Goal: Task Accomplishment & Management: Use online tool/utility

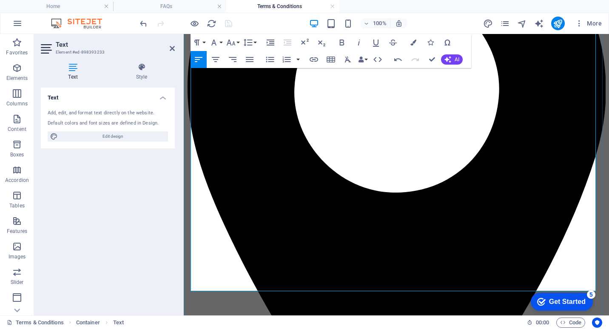
scroll to position [782, 0]
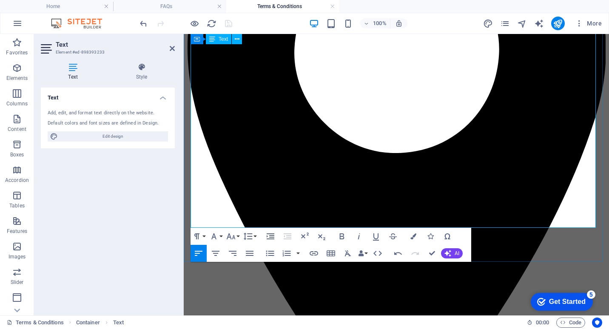
click at [268, 252] on icon "button" at bounding box center [270, 253] width 10 height 10
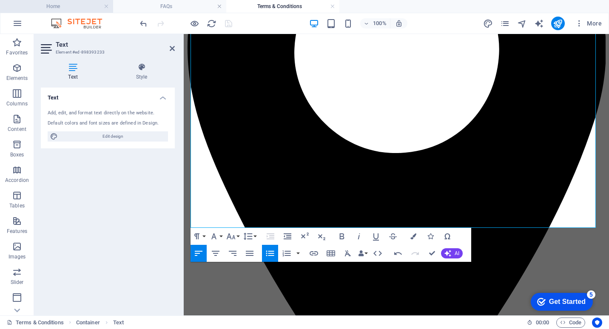
click at [71, 5] on h4 "Home" at bounding box center [56, 6] width 113 height 9
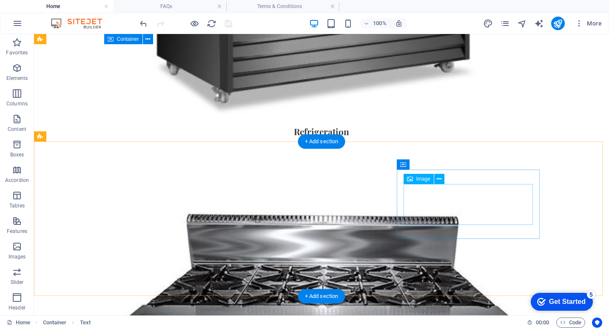
scroll to position [935, 0]
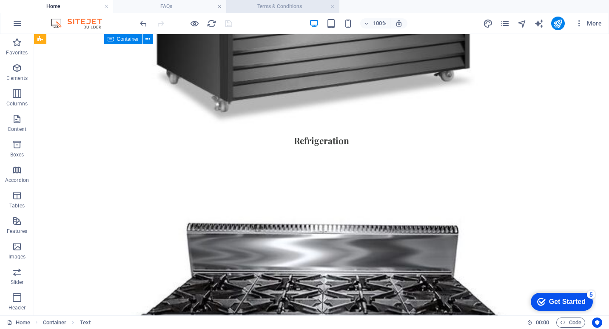
click at [266, 8] on h4 "Terms & Conditions" at bounding box center [282, 6] width 113 height 9
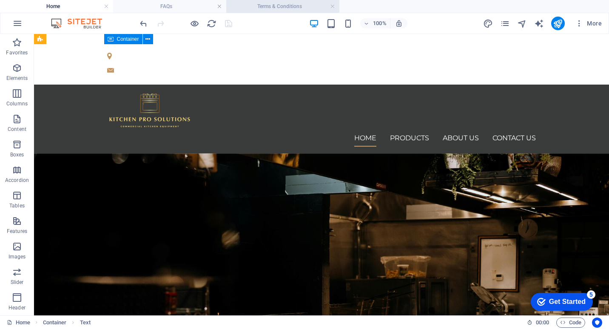
scroll to position [782, 0]
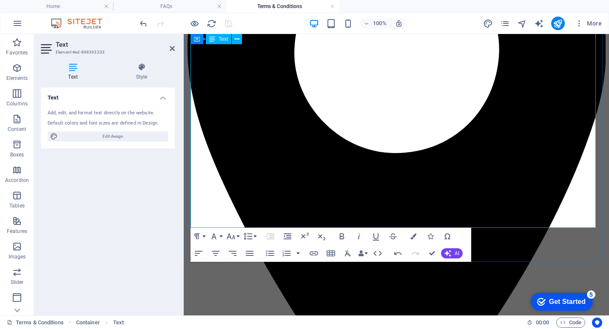
drag, startPoint x: 391, startPoint y: 212, endPoint x: 463, endPoint y: 209, distance: 72.3
drag, startPoint x: 249, startPoint y: 178, endPoint x: 314, endPoint y: 253, distance: 99.5
click at [314, 253] on icon "button" at bounding box center [313, 253] width 9 height 4
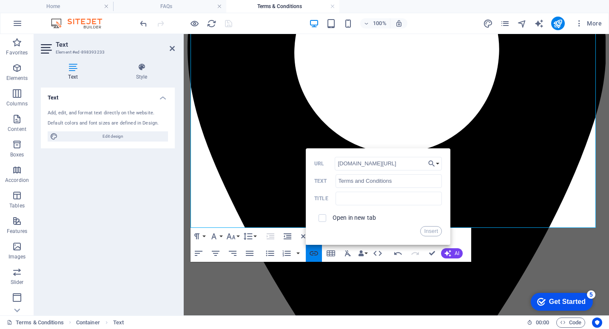
type input "[DOMAIN_NAME][URL]"
click at [432, 230] on button "Insert" at bounding box center [431, 231] width 22 height 10
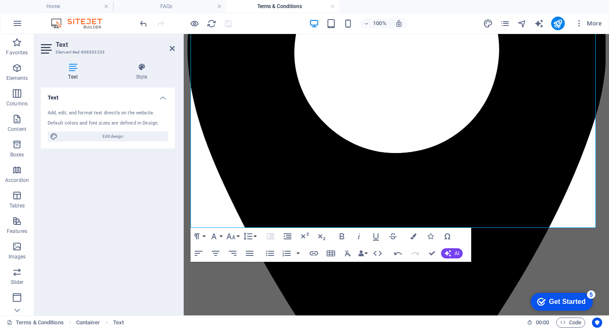
scroll to position [0, 0]
drag, startPoint x: 391, startPoint y: 212, endPoint x: 466, endPoint y: 214, distance: 74.8
click at [416, 236] on icon "button" at bounding box center [413, 236] width 6 height 6
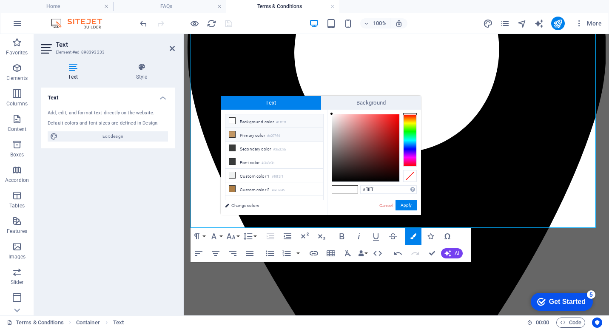
click at [234, 134] on icon at bounding box center [232, 134] width 6 height 6
type input "#c29764"
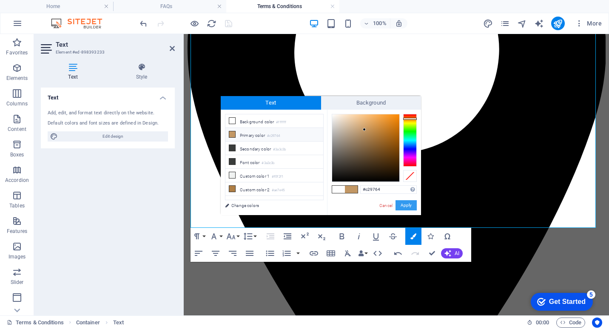
click at [411, 207] on button "Apply" at bounding box center [405, 205] width 21 height 10
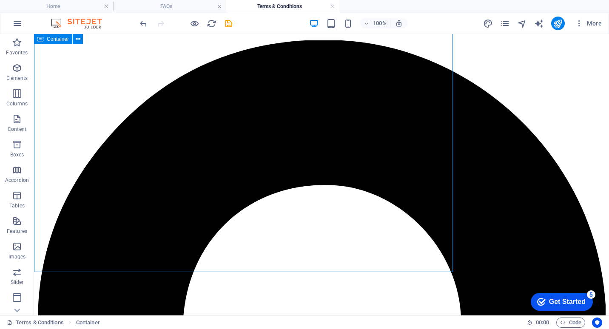
scroll to position [772, 0]
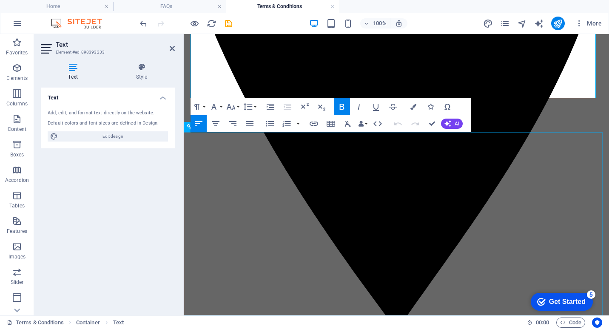
scroll to position [784, 0]
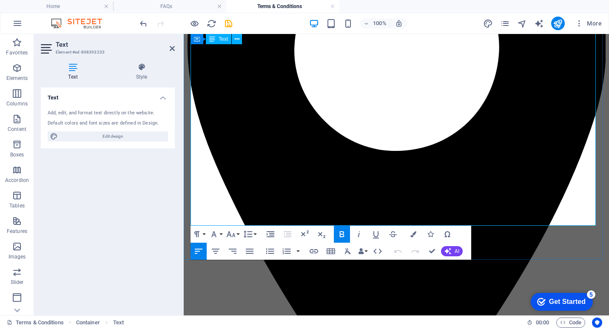
drag, startPoint x: 466, startPoint y: 211, endPoint x: 392, endPoint y: 207, distance: 74.5
click at [412, 234] on icon "button" at bounding box center [413, 234] width 6 height 6
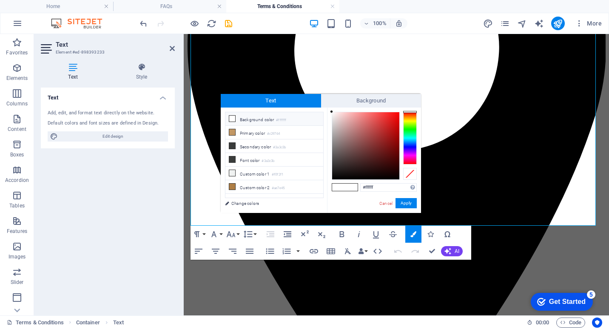
click at [409, 145] on div at bounding box center [410, 138] width 14 height 53
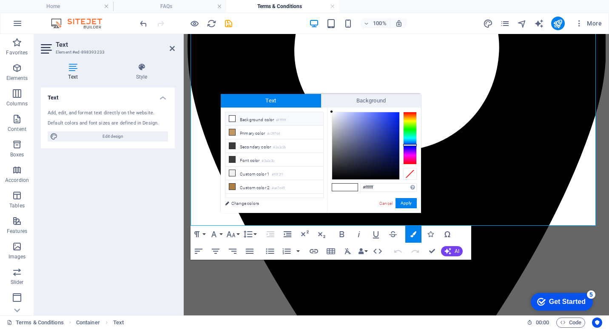
click at [410, 142] on div at bounding box center [410, 138] width 14 height 53
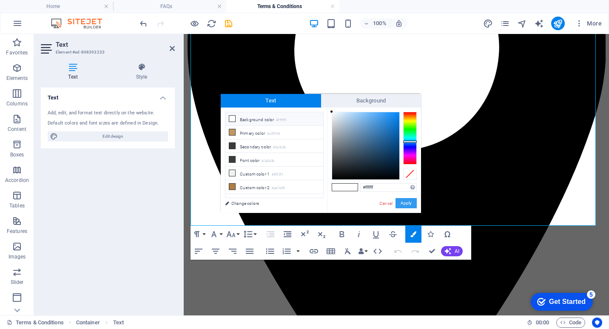
click at [409, 202] on button "Apply" at bounding box center [405, 203] width 21 height 10
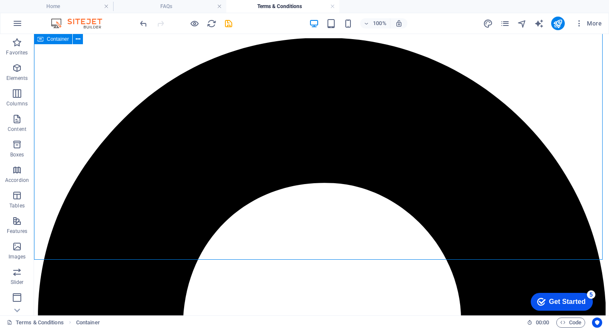
scroll to position [774, 0]
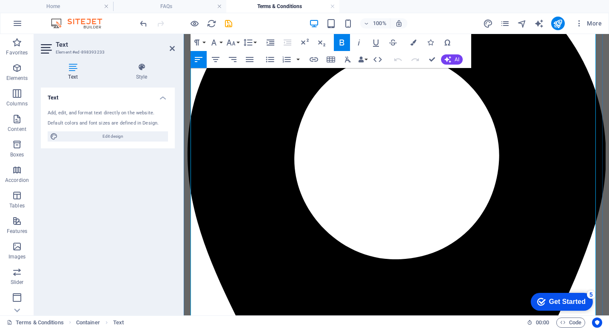
scroll to position [733, 0]
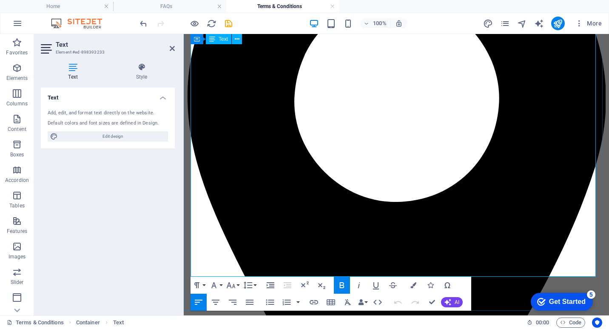
drag, startPoint x: 465, startPoint y: 262, endPoint x: 394, endPoint y: 270, distance: 71.8
click at [414, 287] on icon "button" at bounding box center [413, 285] width 6 height 6
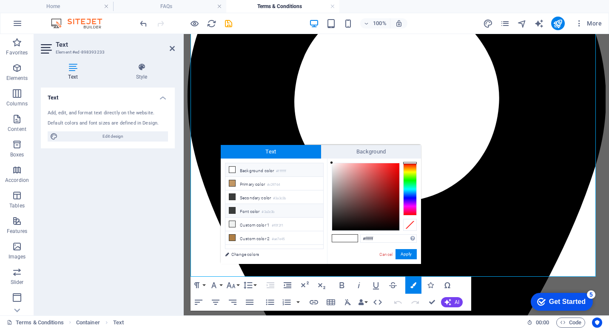
click at [232, 208] on icon at bounding box center [232, 210] width 6 height 6
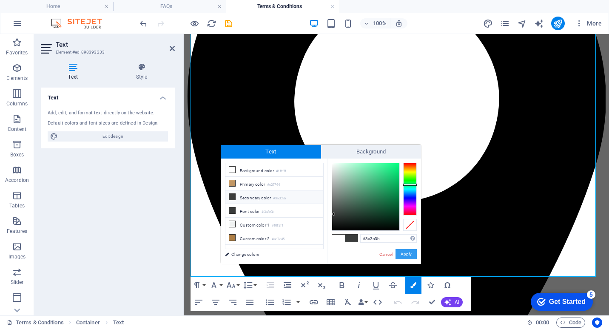
click at [409, 256] on button "Apply" at bounding box center [405, 254] width 21 height 10
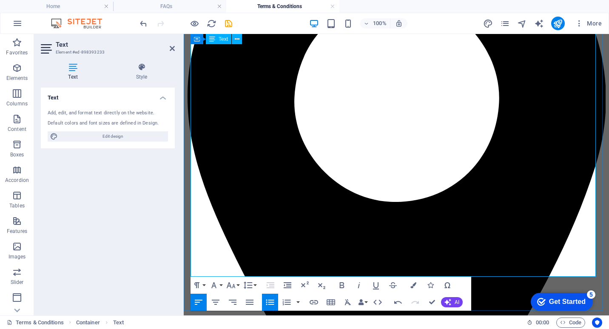
drag, startPoint x: 468, startPoint y: 261, endPoint x: 391, endPoint y: 264, distance: 77.4
click at [415, 285] on icon "button" at bounding box center [413, 285] width 6 height 6
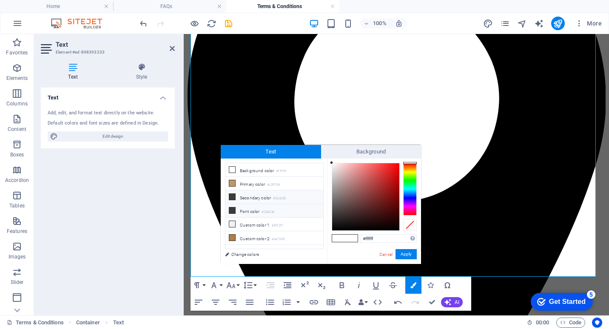
click at [234, 208] on icon at bounding box center [232, 210] width 6 height 6
type input "#3a3c3b"
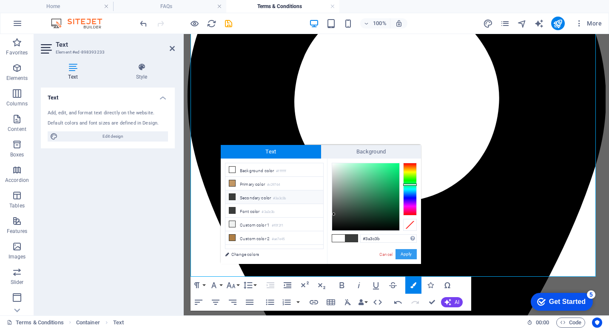
click at [409, 255] on button "Apply" at bounding box center [405, 254] width 21 height 10
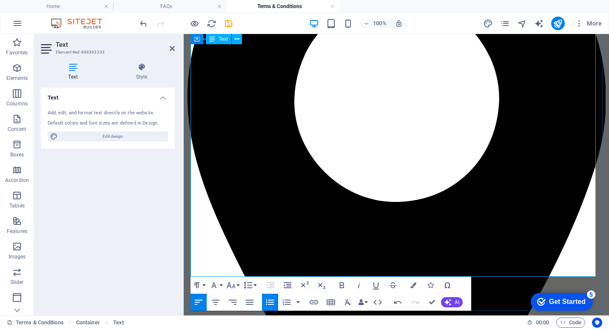
drag, startPoint x: 466, startPoint y: 261, endPoint x: 391, endPoint y: 266, distance: 75.4
click at [315, 300] on icon "button" at bounding box center [314, 302] width 10 height 10
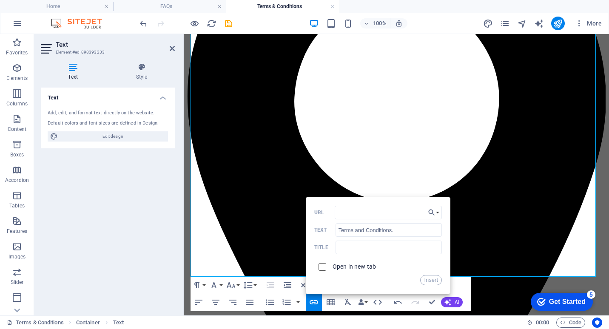
click at [323, 267] on input "checkbox" at bounding box center [321, 266] width 8 height 8
checkbox input "true"
click at [345, 213] on input "URL" at bounding box center [388, 213] width 107 height 14
type input "[DOMAIN_NAME][URL]"
click at [431, 279] on button "Insert" at bounding box center [431, 280] width 22 height 10
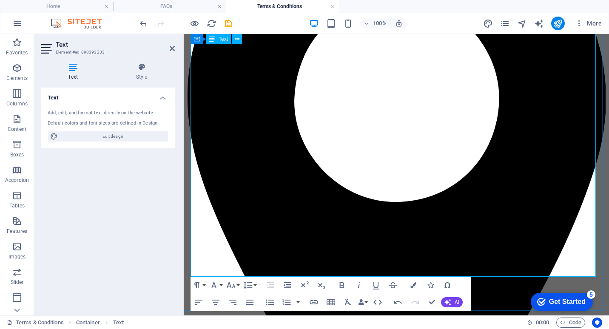
drag, startPoint x: 471, startPoint y: 260, endPoint x: 390, endPoint y: 262, distance: 81.2
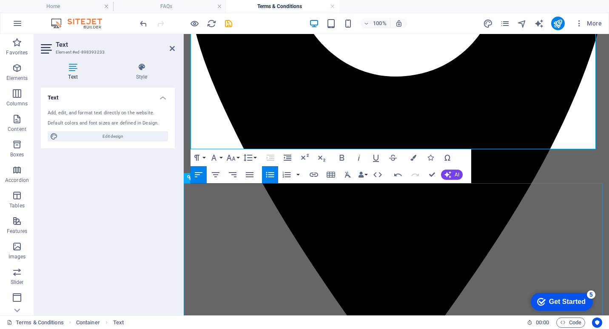
scroll to position [860, 0]
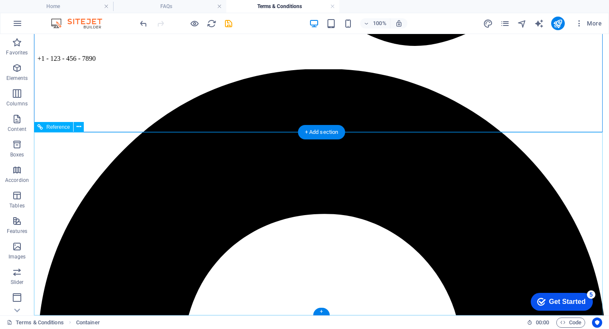
scroll to position [689, 0]
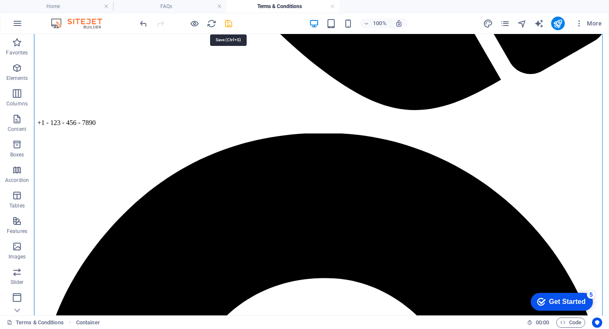
click at [229, 25] on icon "save" at bounding box center [229, 24] width 10 height 10
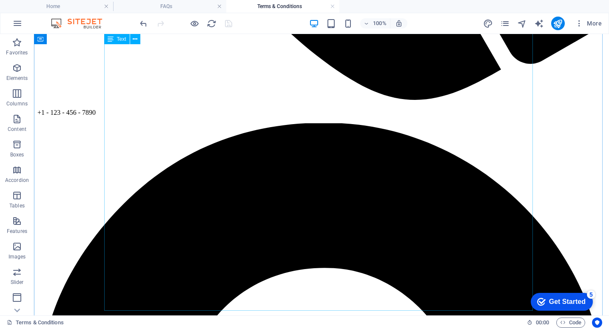
scroll to position [774, 0]
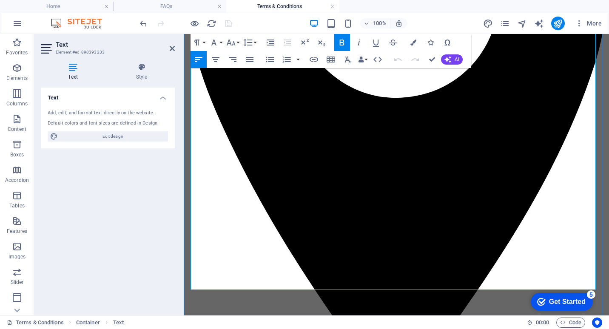
scroll to position [903, 0]
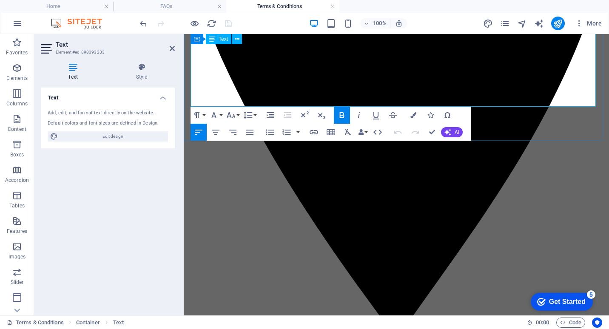
drag, startPoint x: 468, startPoint y: 91, endPoint x: 390, endPoint y: 95, distance: 77.4
click at [341, 114] on icon "button" at bounding box center [342, 115] width 10 height 10
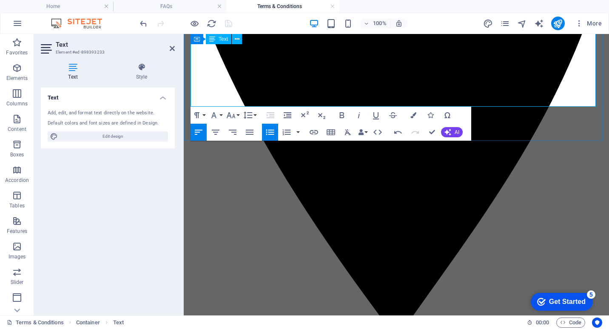
drag, startPoint x: 470, startPoint y: 92, endPoint x: 391, endPoint y: 95, distance: 79.1
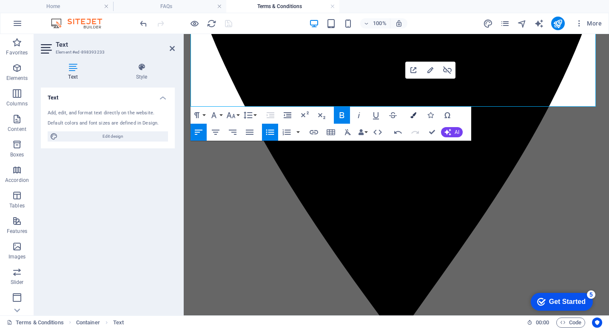
click at [414, 114] on icon "button" at bounding box center [413, 115] width 6 height 6
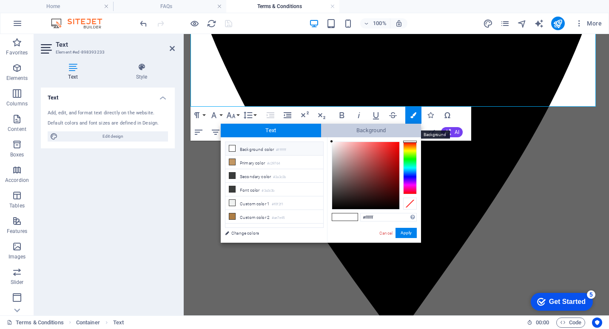
click at [369, 126] on span "Background" at bounding box center [371, 131] width 100 height 14
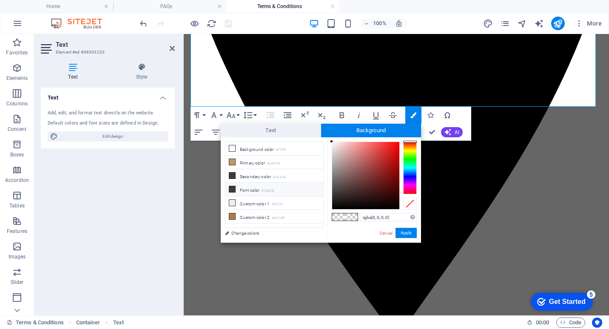
click at [232, 187] on icon at bounding box center [232, 189] width 6 height 6
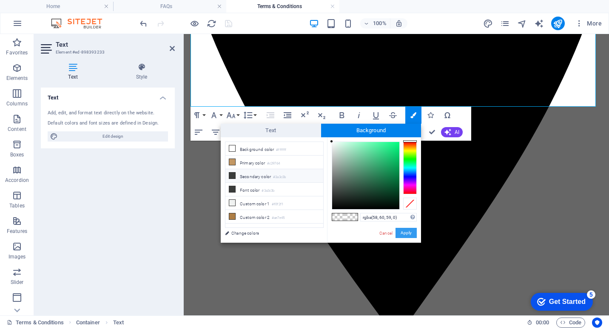
click at [404, 233] on button "Apply" at bounding box center [405, 233] width 21 height 10
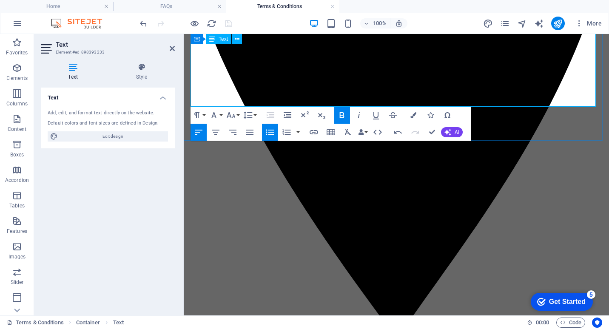
drag, startPoint x: 471, startPoint y: 91, endPoint x: 390, endPoint y: 94, distance: 80.8
click at [416, 119] on button "Colors" at bounding box center [413, 115] width 16 height 17
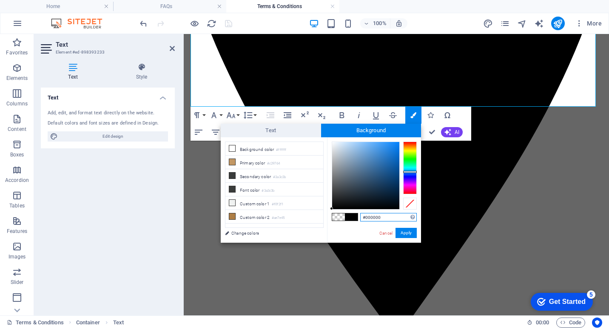
click at [410, 172] on div at bounding box center [410, 168] width 14 height 53
click at [406, 232] on button "Apply" at bounding box center [405, 233] width 21 height 10
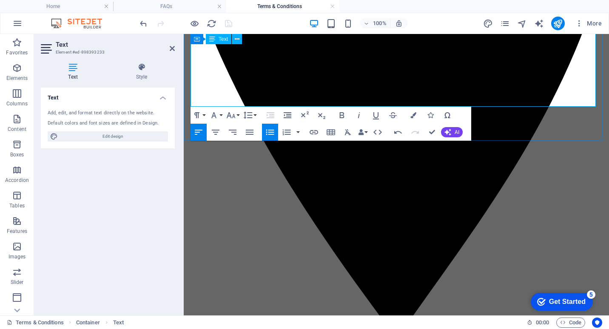
drag, startPoint x: 537, startPoint y: 92, endPoint x: 542, endPoint y: 91, distance: 4.3
drag, startPoint x: 471, startPoint y: 92, endPoint x: 390, endPoint y: 96, distance: 80.5
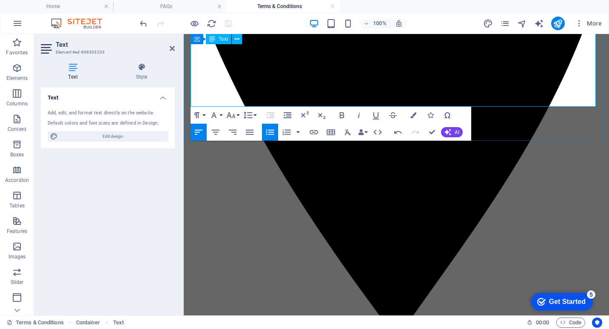
click at [414, 116] on icon "button" at bounding box center [413, 115] width 6 height 6
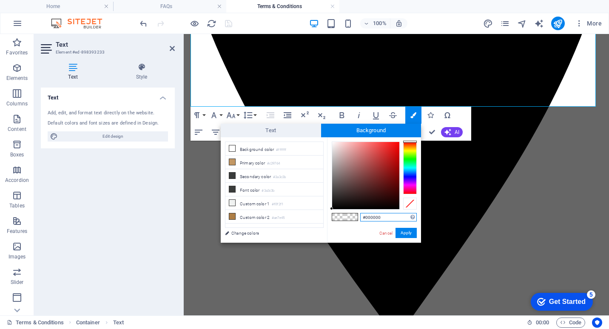
click at [409, 173] on div at bounding box center [410, 168] width 14 height 53
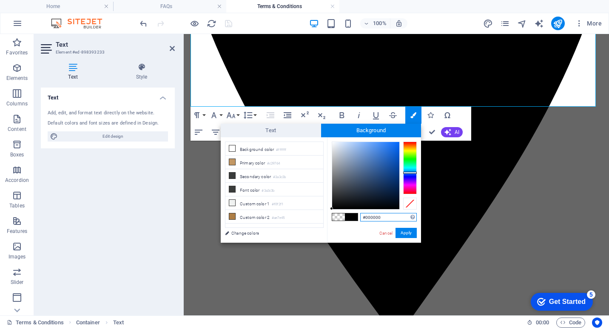
click at [411, 171] on div at bounding box center [410, 168] width 14 height 53
click at [380, 152] on div at bounding box center [365, 175] width 67 height 67
click at [388, 148] on div at bounding box center [365, 175] width 67 height 67
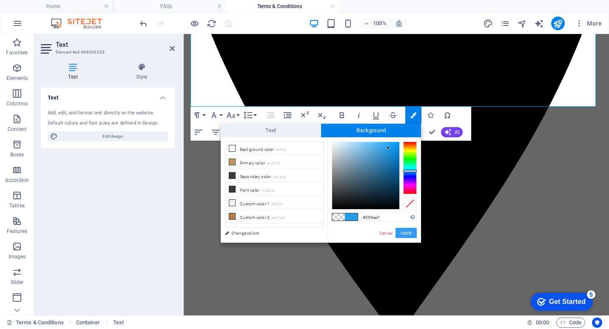
click at [411, 230] on button "Apply" at bounding box center [405, 233] width 21 height 10
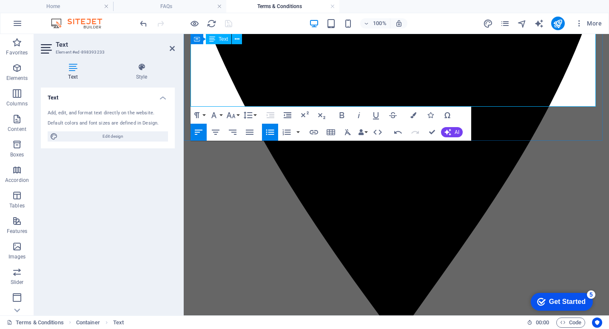
drag, startPoint x: 471, startPoint y: 91, endPoint x: 392, endPoint y: 96, distance: 78.8
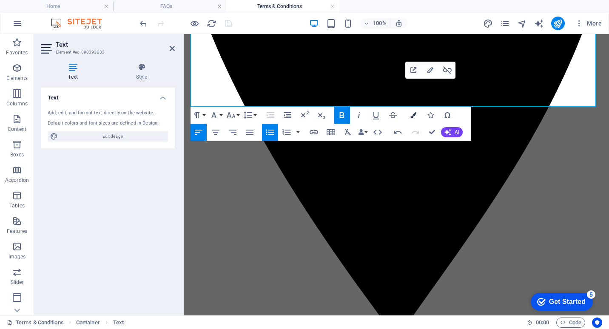
click at [414, 114] on icon "button" at bounding box center [413, 115] width 6 height 6
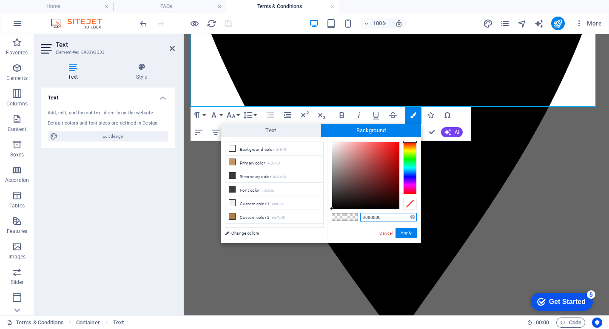
click at [409, 170] on div at bounding box center [410, 168] width 14 height 53
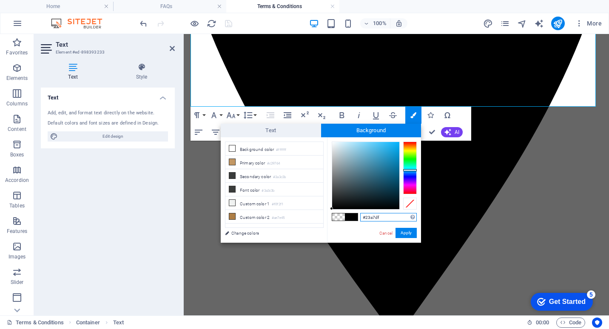
click at [388, 150] on div at bounding box center [365, 175] width 67 height 67
click at [409, 234] on button "Apply" at bounding box center [405, 233] width 21 height 10
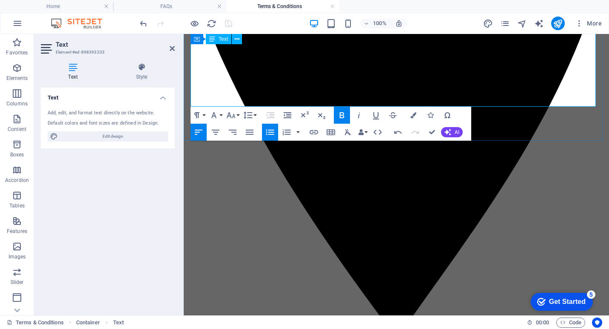
click at [415, 112] on icon "button" at bounding box center [413, 115] width 6 height 6
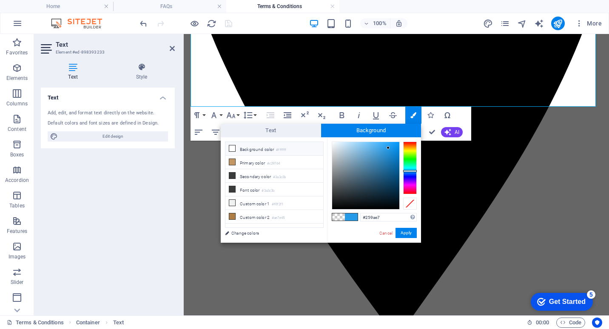
click at [234, 148] on icon at bounding box center [232, 148] width 6 height 6
type input "#ffffff"
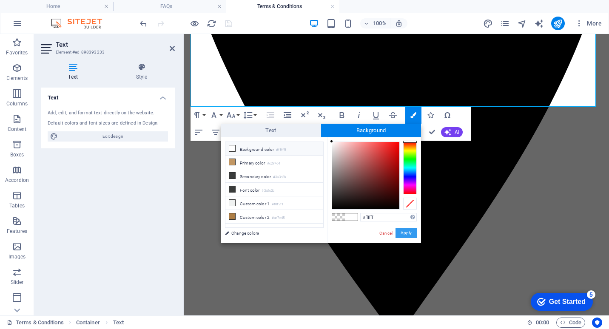
click at [405, 234] on button "Apply" at bounding box center [405, 233] width 21 height 10
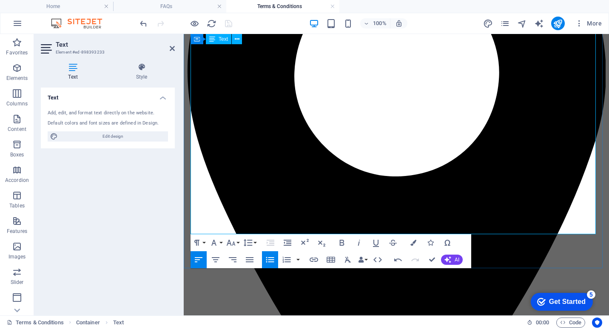
scroll to position [775, 0]
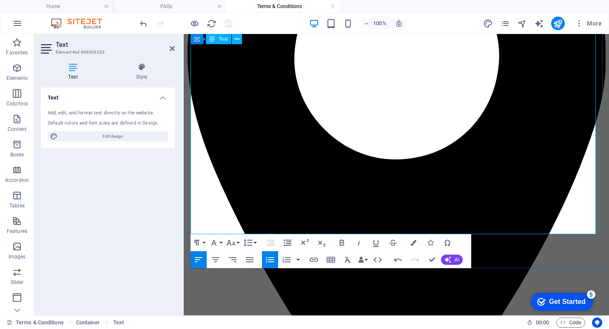
drag, startPoint x: 475, startPoint y: 217, endPoint x: 555, endPoint y: 220, distance: 80.4
click at [313, 258] on icon "button" at bounding box center [314, 260] width 10 height 10
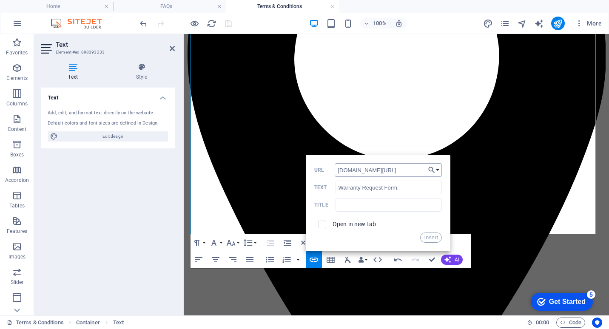
type input "[DOMAIN_NAME][URL]"
click at [430, 237] on button "Insert" at bounding box center [431, 238] width 22 height 10
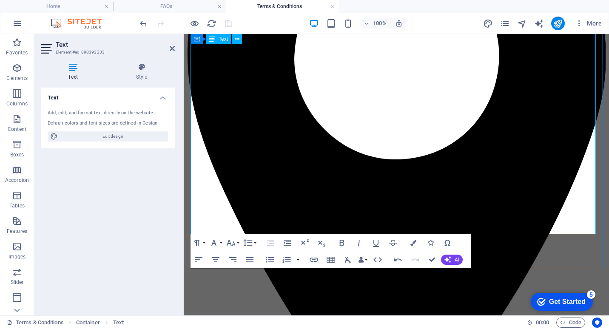
drag, startPoint x: 556, startPoint y: 220, endPoint x: 475, endPoint y: 221, distance: 80.8
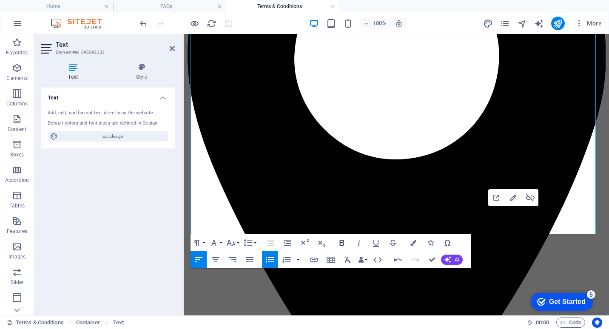
click at [341, 243] on icon "button" at bounding box center [342, 243] width 5 height 6
click at [413, 242] on icon "button" at bounding box center [413, 243] width 6 height 6
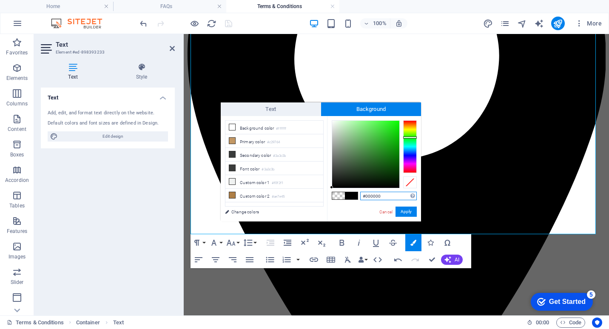
click at [407, 137] on div at bounding box center [410, 146] width 14 height 53
type input "#31e02b"
click at [386, 128] on div at bounding box center [365, 154] width 67 height 67
click at [407, 211] on button "Apply" at bounding box center [405, 212] width 21 height 10
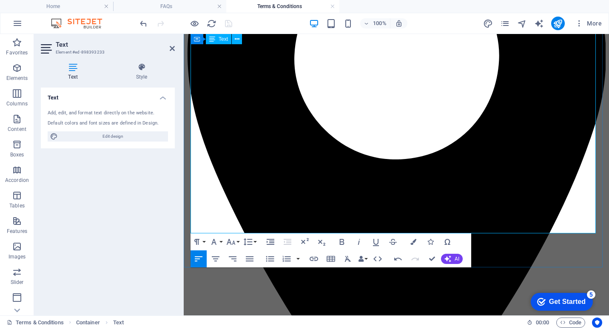
scroll to position [818, 0]
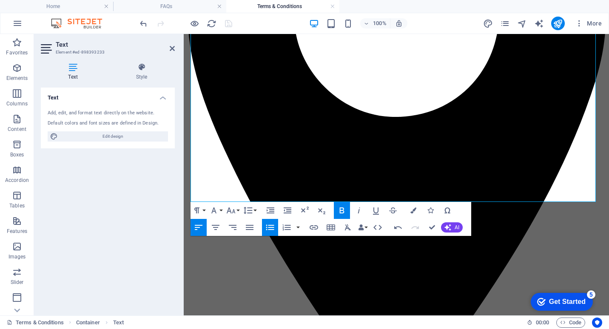
click at [267, 228] on icon "button" at bounding box center [270, 228] width 8 height 6
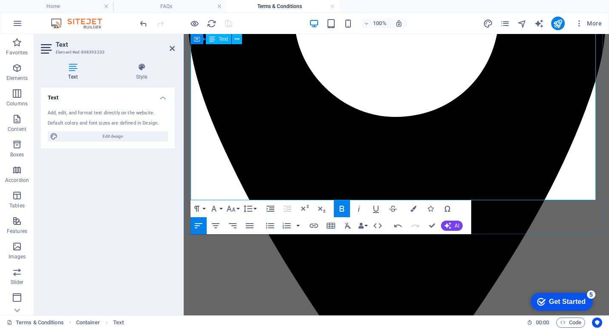
drag, startPoint x: 219, startPoint y: 193, endPoint x: 353, endPoint y: 230, distance: 139.3
click at [412, 210] on icon "button" at bounding box center [413, 209] width 6 height 6
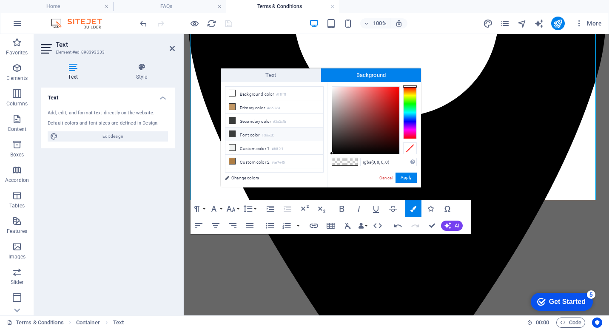
click at [230, 133] on icon at bounding box center [232, 134] width 6 height 6
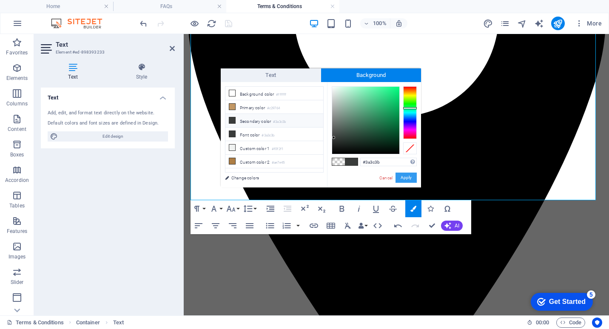
click at [410, 178] on button "Apply" at bounding box center [405, 178] width 21 height 10
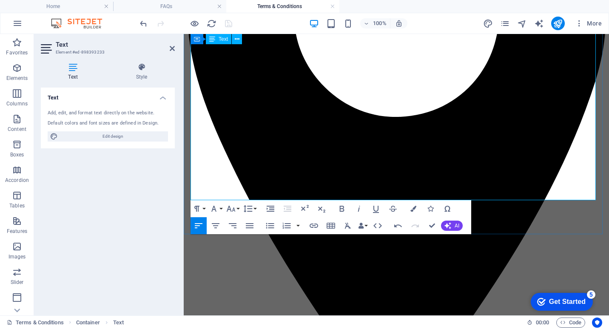
drag, startPoint x: 204, startPoint y: 194, endPoint x: 498, endPoint y: 263, distance: 302.6
click at [413, 208] on icon "button" at bounding box center [413, 209] width 6 height 6
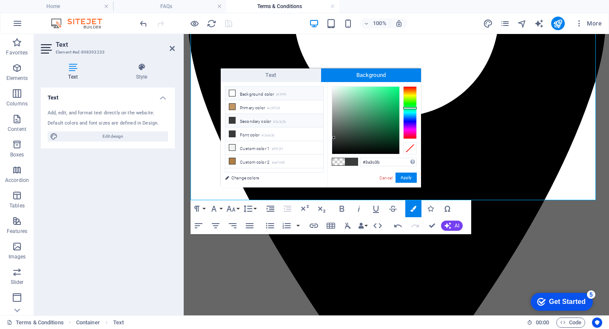
click at [230, 92] on icon at bounding box center [232, 93] width 6 height 6
type input "#ffffff"
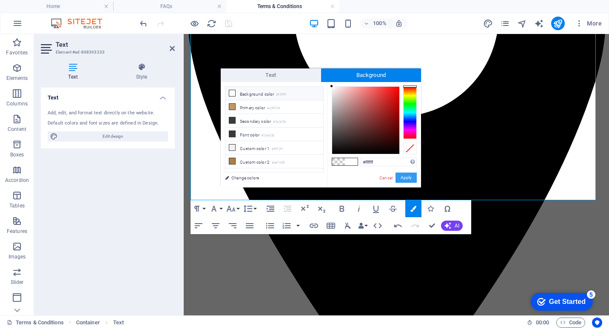
click at [409, 175] on button "Apply" at bounding box center [405, 178] width 21 height 10
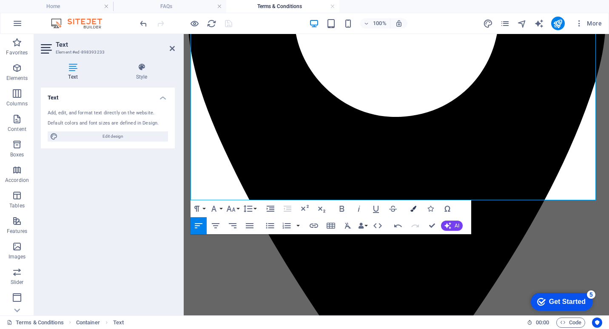
click at [414, 210] on icon "button" at bounding box center [413, 209] width 6 height 6
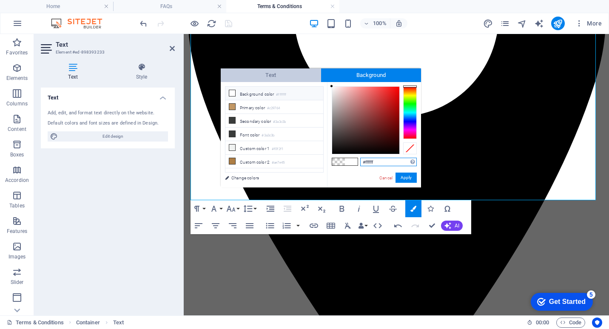
click at [297, 73] on span "Text" at bounding box center [271, 75] width 100 height 14
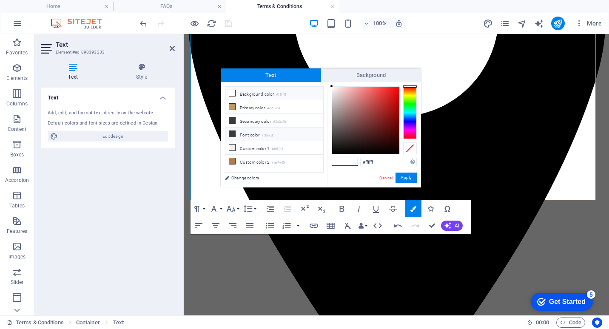
click at [232, 134] on icon at bounding box center [232, 134] width 6 height 6
type input "#3a3c3b"
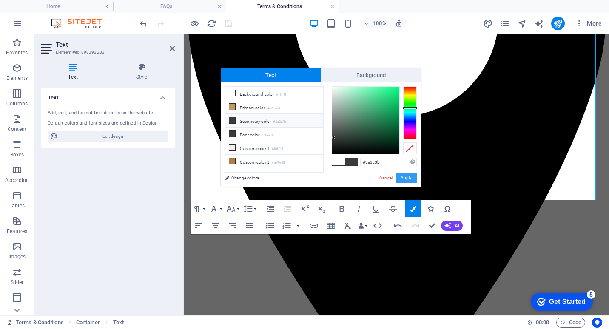
click at [406, 175] on button "Apply" at bounding box center [405, 178] width 21 height 10
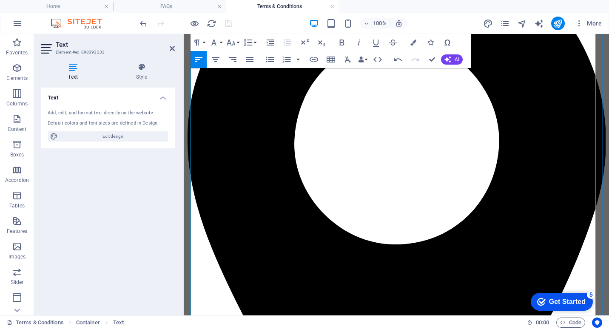
scroll to position [860, 0]
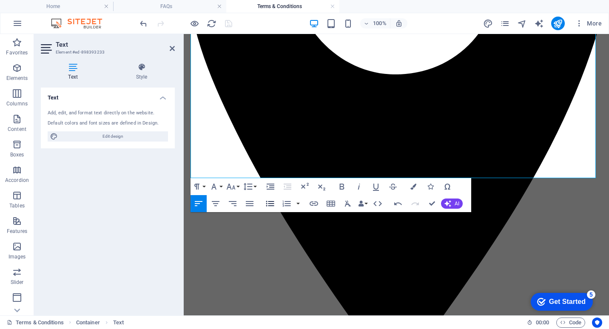
click at [271, 203] on icon "button" at bounding box center [270, 204] width 8 height 6
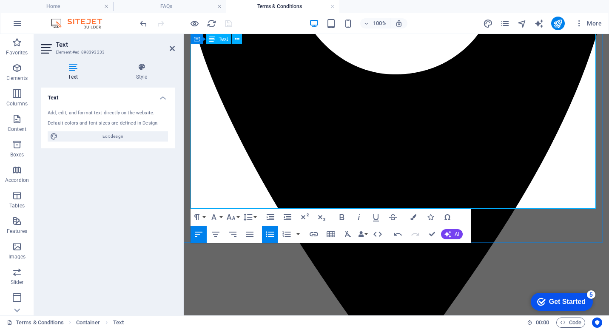
drag, startPoint x: 214, startPoint y: 205, endPoint x: 323, endPoint y: 202, distance: 108.9
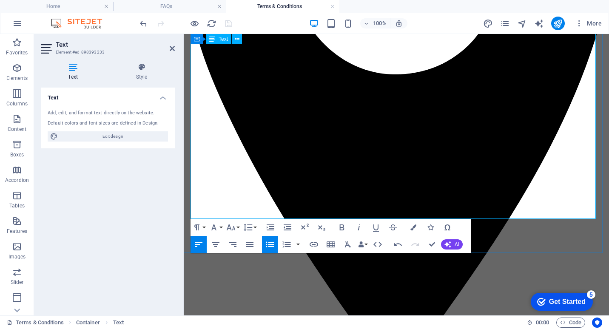
drag, startPoint x: 514, startPoint y: 212, endPoint x: 528, endPoint y: 212, distance: 13.2
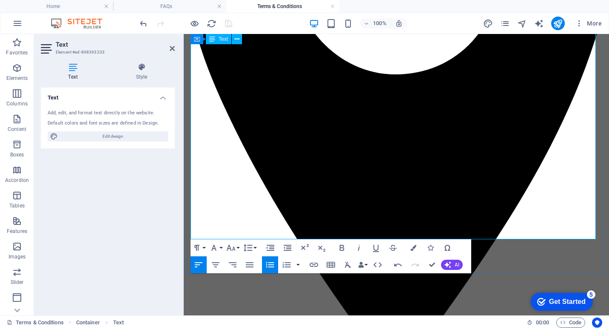
drag, startPoint x: 405, startPoint y: 233, endPoint x: 497, endPoint y: 235, distance: 92.3
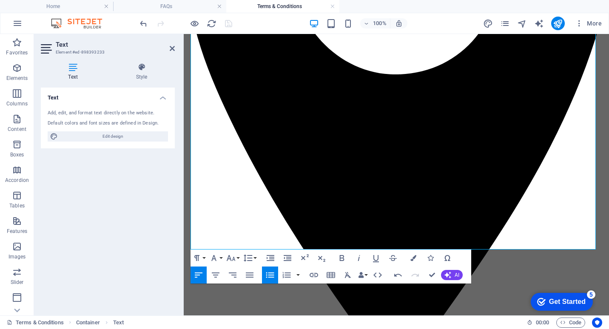
click at [270, 279] on icon "button" at bounding box center [270, 275] width 10 height 10
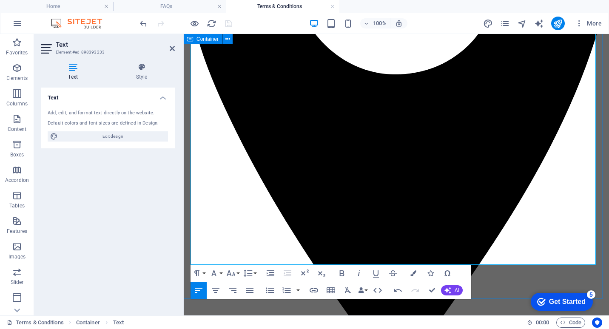
drag, startPoint x: 192, startPoint y: 146, endPoint x: 366, endPoint y: 277, distance: 218.3
click at [253, 272] on button "Line Height" at bounding box center [249, 273] width 16 height 17
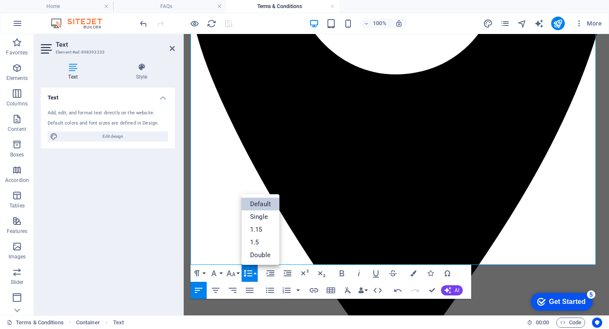
scroll to position [0, 0]
click at [258, 247] on link "1.5" at bounding box center [260, 242] width 38 height 13
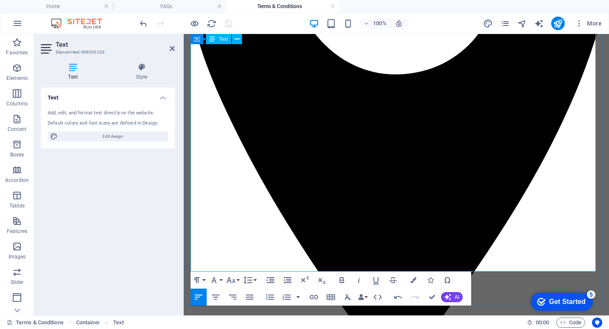
drag, startPoint x: 294, startPoint y: 156, endPoint x: 190, endPoint y: 159, distance: 103.3
click at [342, 278] on icon "button" at bounding box center [342, 280] width 10 height 10
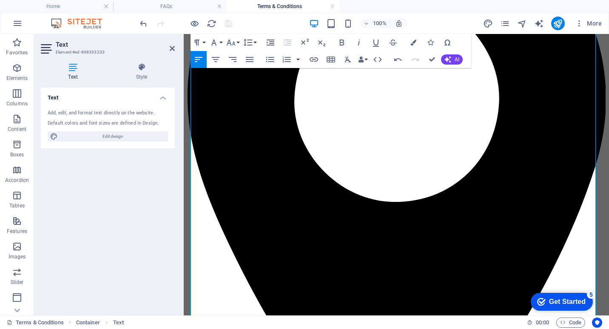
scroll to position [1115, 0]
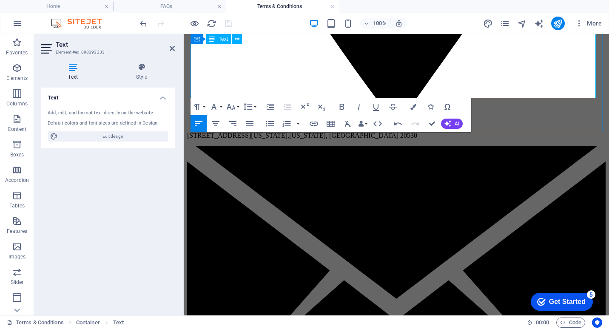
drag, startPoint x: 191, startPoint y: 159, endPoint x: 302, endPoint y: 96, distance: 127.4
click at [249, 108] on icon "button" at bounding box center [248, 106] width 9 height 7
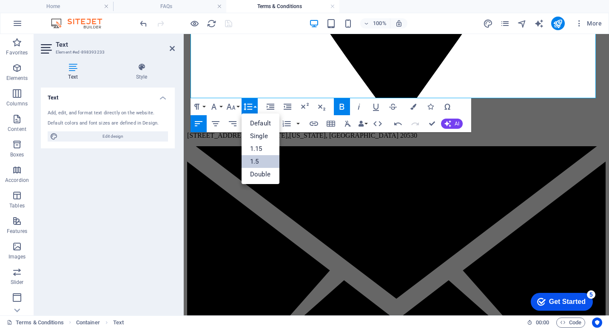
scroll to position [0, 0]
click at [260, 159] on link "1.5" at bounding box center [260, 161] width 38 height 13
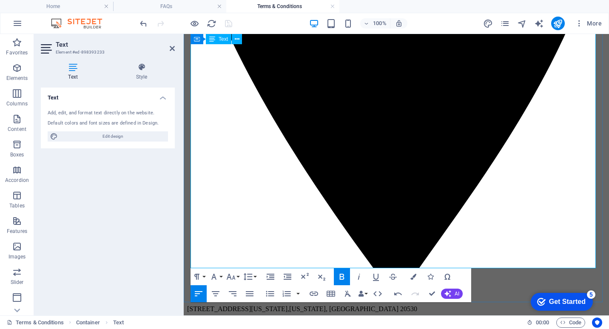
scroll to position [860, 0]
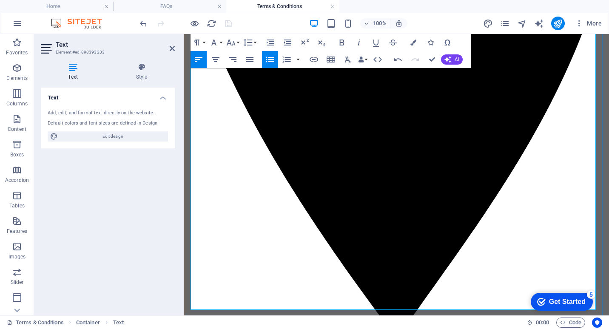
scroll to position [988, 0]
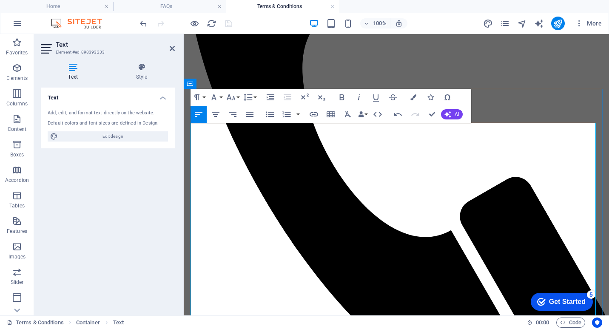
scroll to position [223, 0]
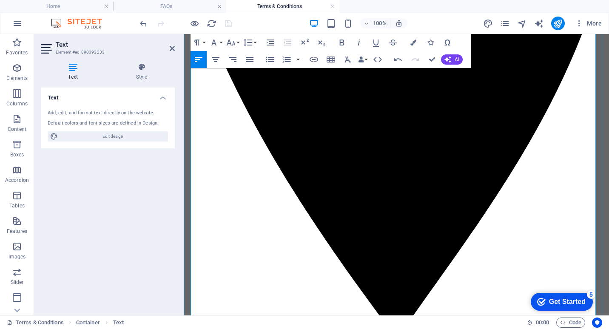
scroll to position [1115, 0]
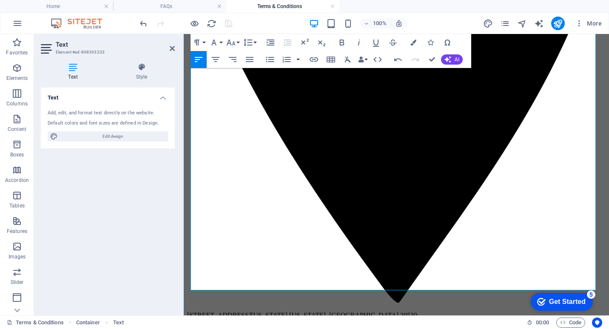
scroll to position [945, 0]
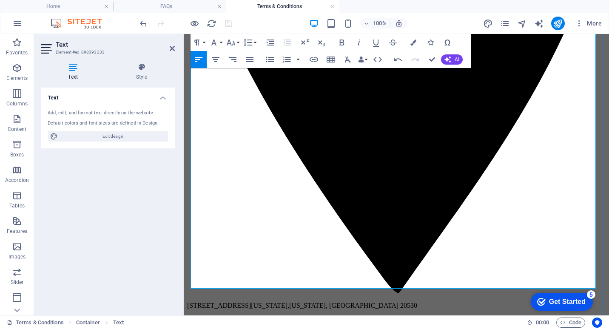
drag, startPoint x: 226, startPoint y: 285, endPoint x: 250, endPoint y: 286, distance: 23.8
drag, startPoint x: 287, startPoint y: 212, endPoint x: 546, endPoint y: 212, distance: 259.3
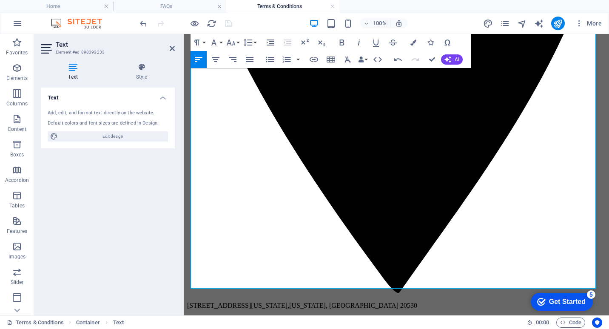
copy span "and the customer's credit card/payment method will be charged as payment"
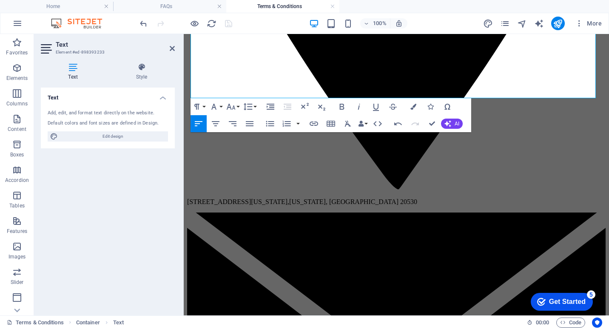
scroll to position [1156, 0]
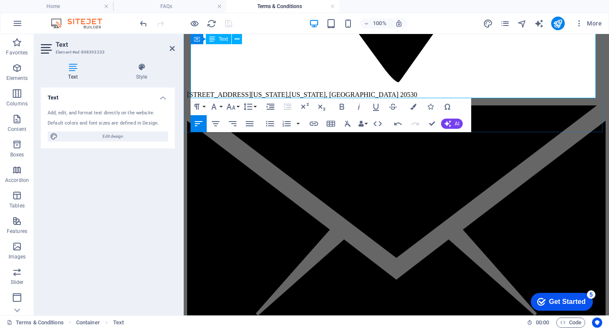
drag, startPoint x: 465, startPoint y: 283, endPoint x: 516, endPoint y: 90, distance: 199.7
click at [410, 106] on icon "button" at bounding box center [413, 107] width 6 height 6
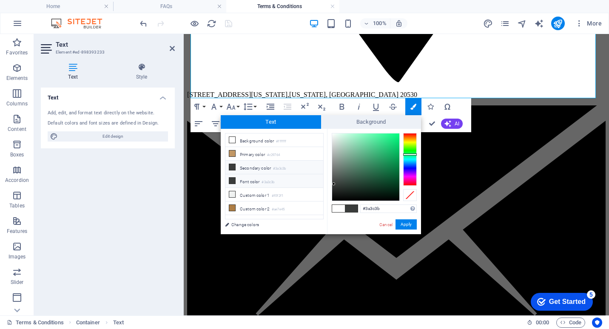
click at [231, 180] on icon at bounding box center [232, 181] width 6 height 6
click at [229, 178] on li "Font color #3a3c3b" at bounding box center [274, 181] width 98 height 14
click at [234, 182] on icon at bounding box center [232, 181] width 6 height 6
click at [406, 224] on button "Apply" at bounding box center [405, 224] width 21 height 10
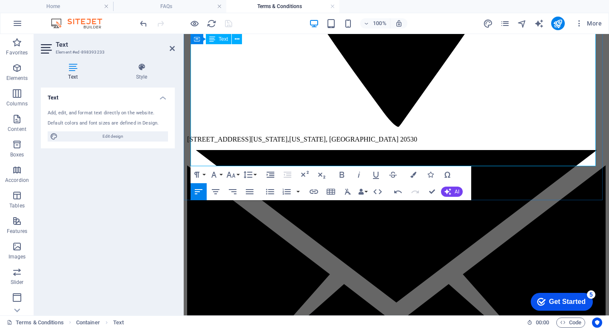
scroll to position [1071, 0]
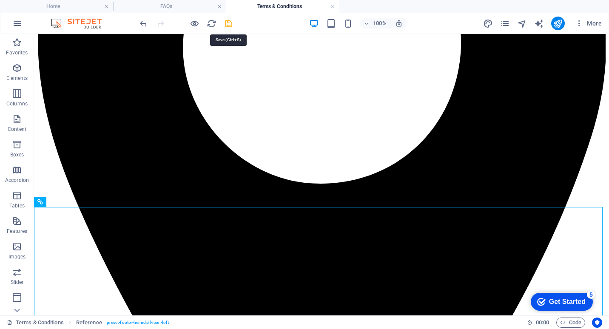
click at [228, 25] on icon "save" at bounding box center [229, 24] width 10 height 10
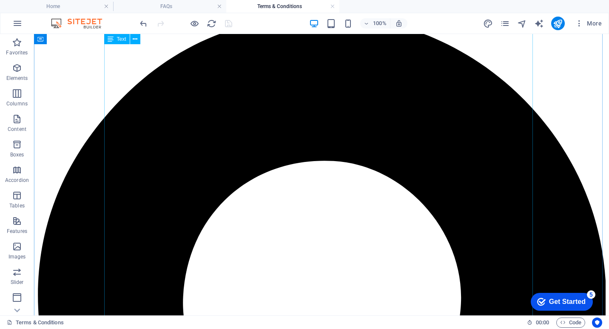
scroll to position [1019, 0]
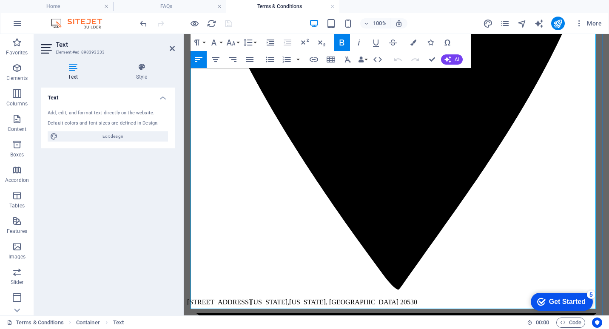
scroll to position [1115, 0]
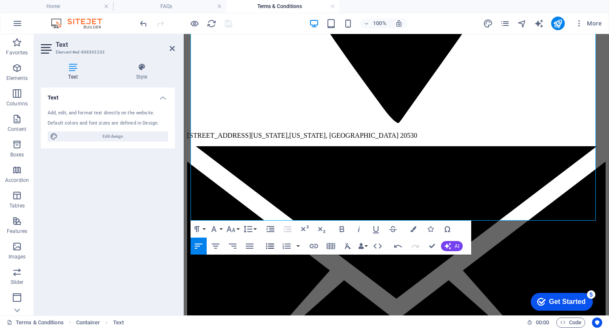
click at [270, 246] on icon "button" at bounding box center [270, 247] width 8 height 6
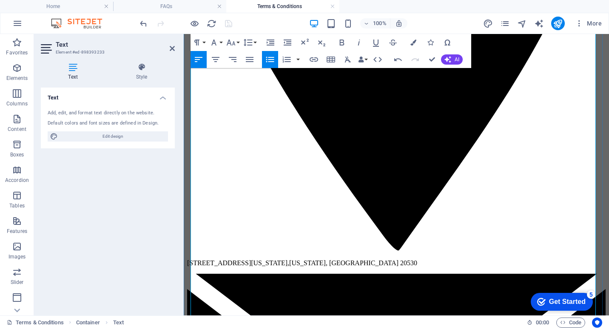
scroll to position [1073, 0]
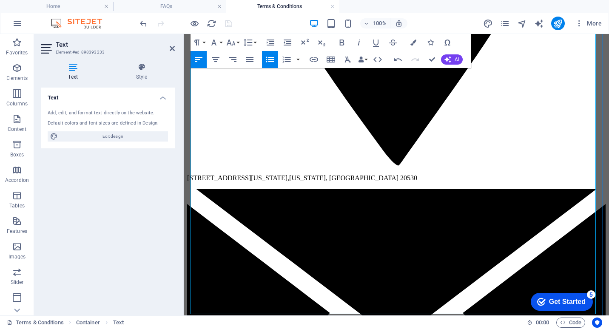
drag, startPoint x: 325, startPoint y: 187, endPoint x: 191, endPoint y: 186, distance: 134.3
click at [343, 41] on icon "button" at bounding box center [342, 43] width 5 height 6
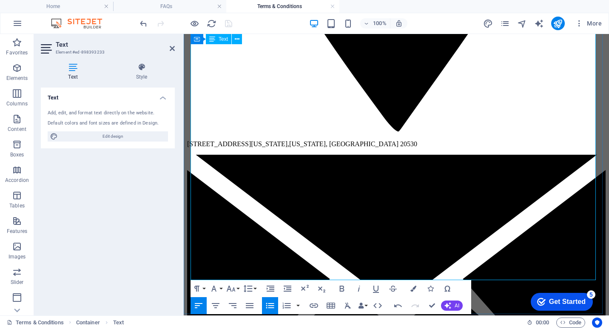
scroll to position [1115, 0]
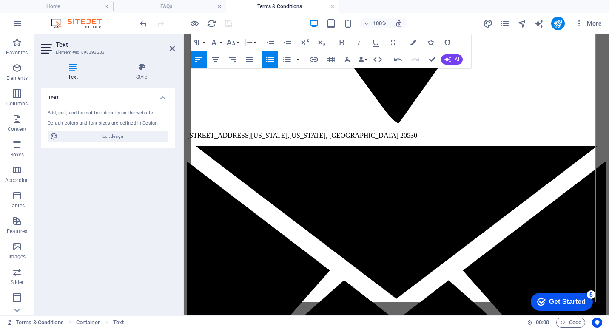
click at [267, 60] on icon "button" at bounding box center [270, 60] width 8 height 6
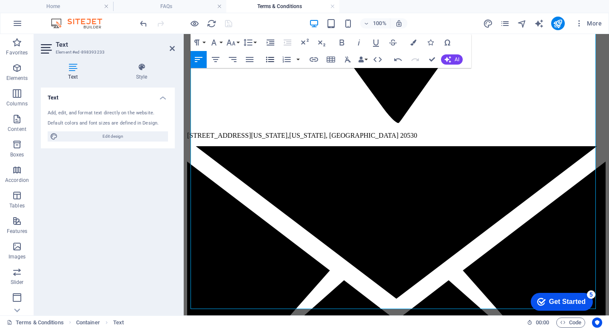
click at [270, 61] on icon "button" at bounding box center [270, 59] width 10 height 10
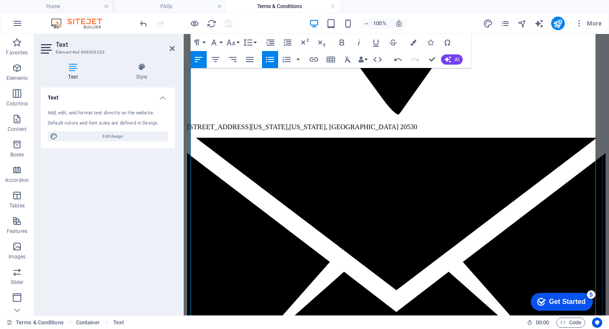
scroll to position [1209, 0]
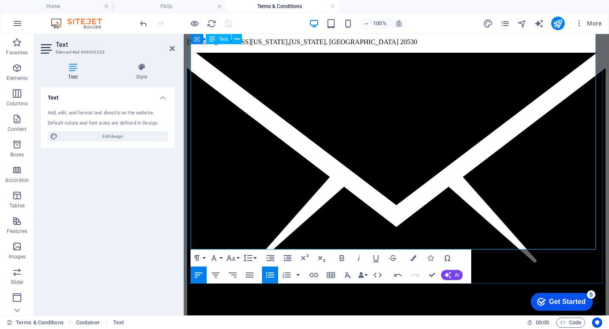
drag, startPoint x: 285, startPoint y: 234, endPoint x: 324, endPoint y: 236, distance: 38.7
drag, startPoint x: 336, startPoint y: 236, endPoint x: 340, endPoint y: 230, distance: 7.3
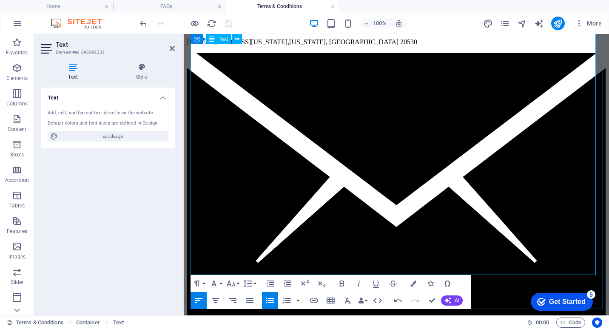
drag, startPoint x: 197, startPoint y: 233, endPoint x: 231, endPoint y: 260, distance: 43.8
click at [275, 298] on button "Unordered List" at bounding box center [270, 300] width 16 height 17
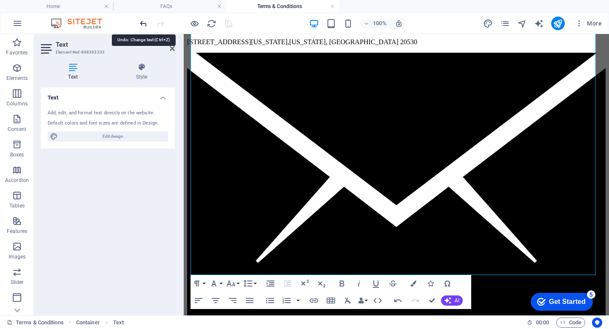
click at [144, 20] on icon "undo" at bounding box center [144, 24] width 10 height 10
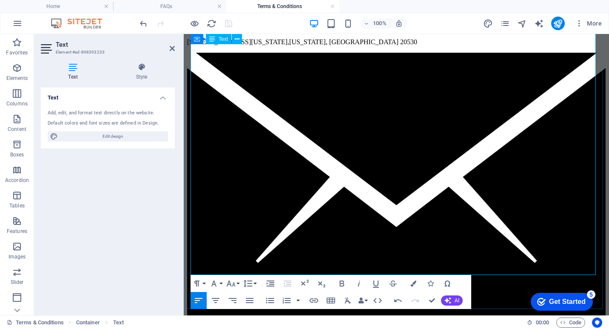
drag, startPoint x: 190, startPoint y: 235, endPoint x: 426, endPoint y: 316, distance: 249.5
click at [273, 300] on icon "button" at bounding box center [270, 300] width 10 height 10
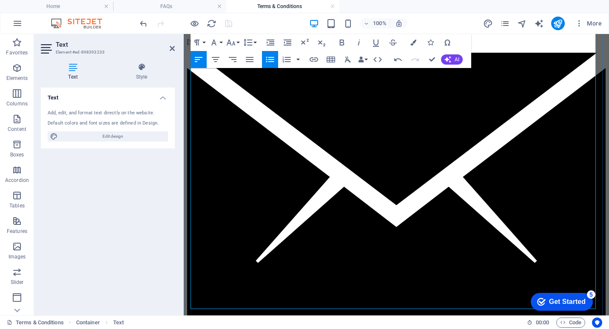
scroll to position [1252, 0]
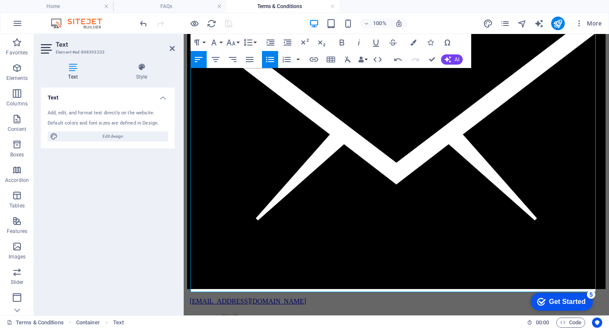
click at [268, 61] on icon "button" at bounding box center [270, 59] width 10 height 10
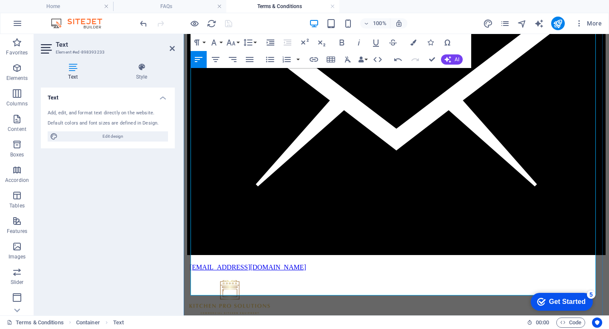
scroll to position [1294, 0]
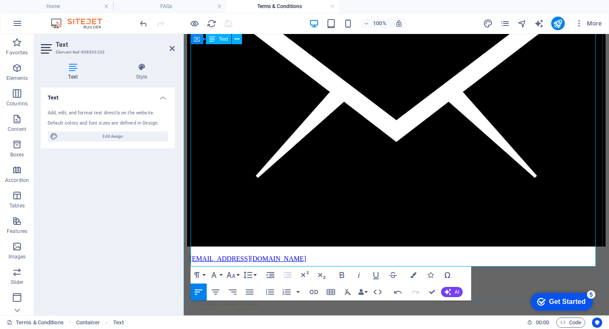
drag, startPoint x: 359, startPoint y: 252, endPoint x: 383, endPoint y: 253, distance: 23.8
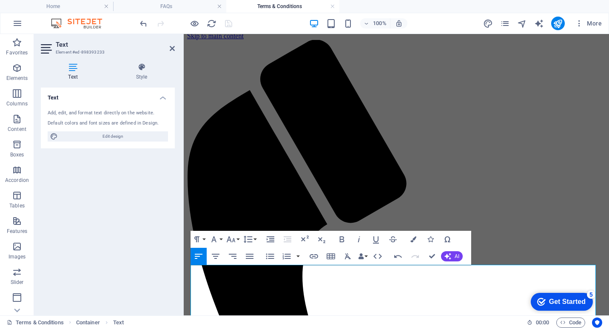
scroll to position [0, 0]
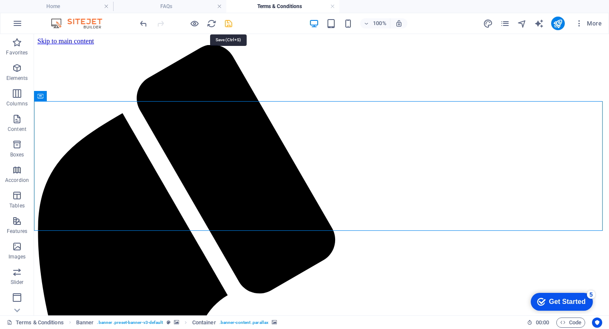
click at [230, 21] on icon "save" at bounding box center [229, 24] width 10 height 10
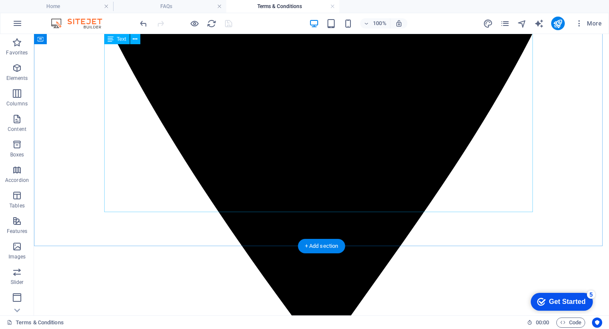
scroll to position [1318, 0]
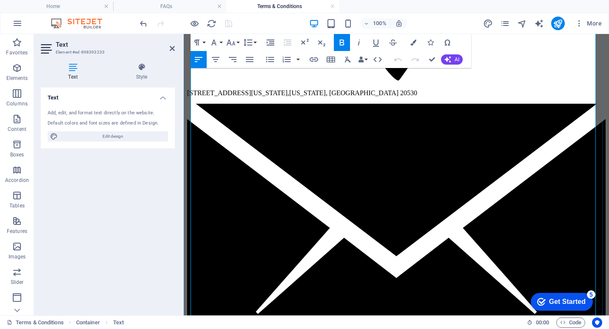
scroll to position [1328, 0]
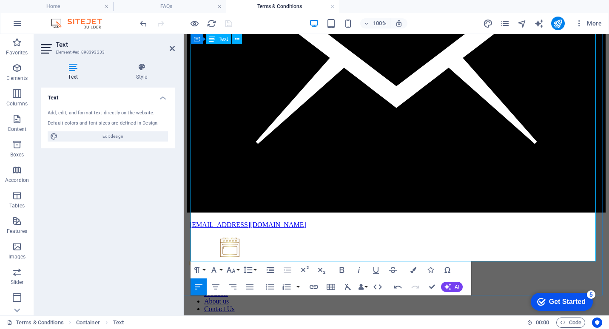
drag, startPoint x: 262, startPoint y: 241, endPoint x: 196, endPoint y: 241, distance: 65.9
drag, startPoint x: 194, startPoint y: 241, endPoint x: 278, endPoint y: 254, distance: 85.1
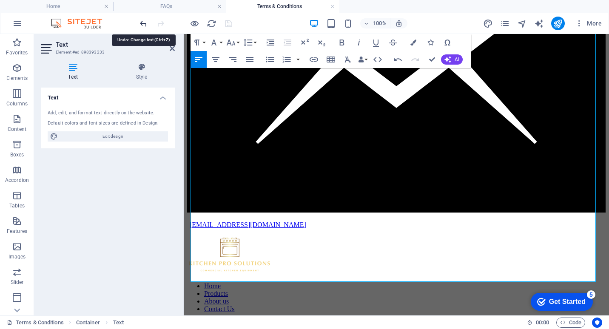
click at [144, 23] on icon "undo" at bounding box center [144, 24] width 10 height 10
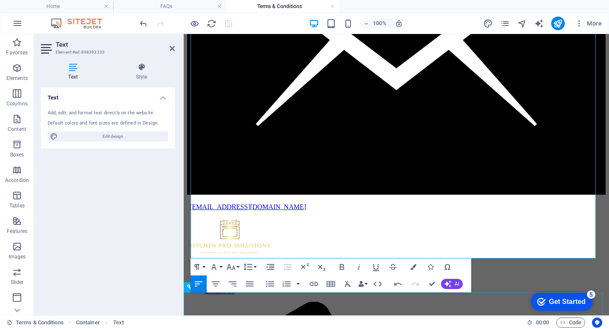
scroll to position [1371, 0]
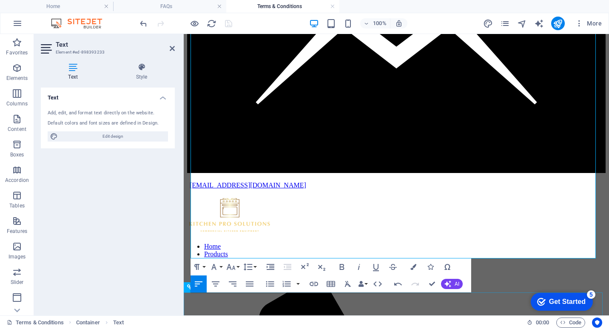
drag, startPoint x: 199, startPoint y: 233, endPoint x: 242, endPoint y: 314, distance: 91.1
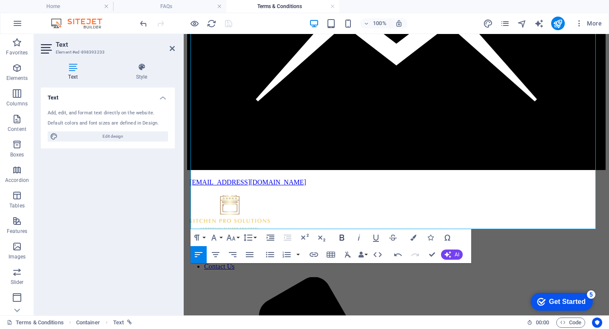
click at [343, 235] on icon "button" at bounding box center [342, 238] width 5 height 6
click at [413, 235] on icon "button" at bounding box center [413, 238] width 6 height 6
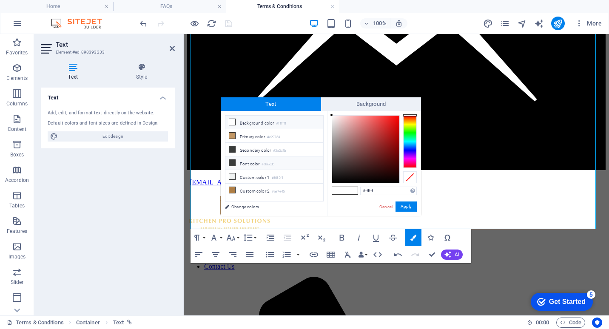
click at [233, 164] on icon at bounding box center [232, 163] width 6 height 6
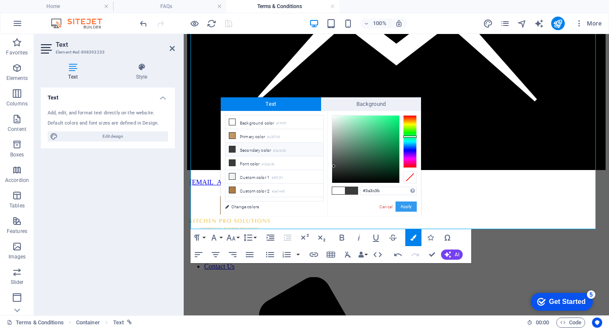
click at [409, 206] on button "Apply" at bounding box center [405, 207] width 21 height 10
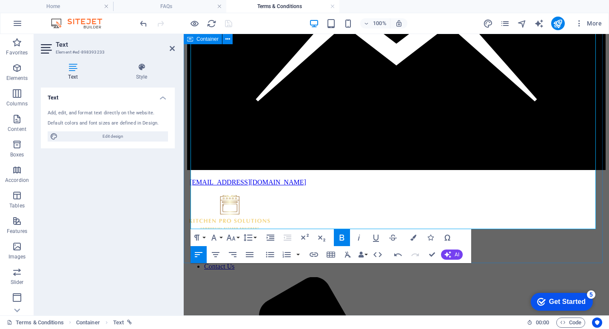
drag, startPoint x: 288, startPoint y: 204, endPoint x: 188, endPoint y: 204, distance: 99.9
click at [412, 238] on icon "button" at bounding box center [413, 238] width 6 height 6
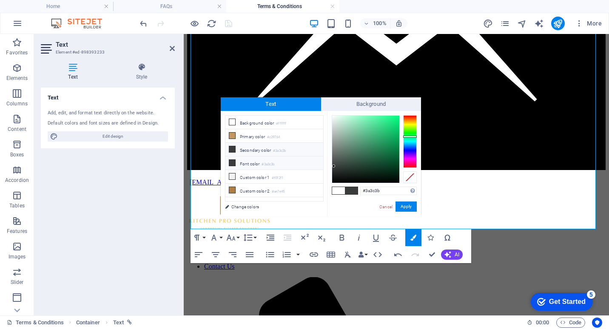
click at [245, 160] on li "Font color #3a3c3b" at bounding box center [274, 163] width 98 height 14
click at [406, 209] on button "Apply" at bounding box center [405, 207] width 21 height 10
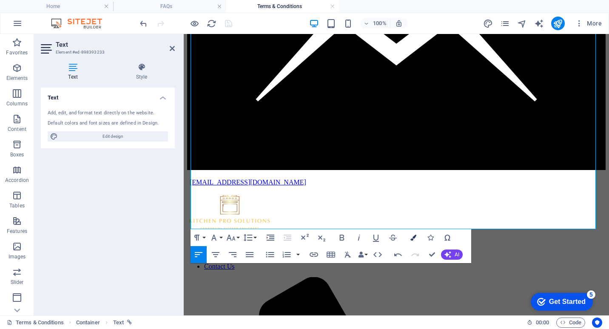
click at [412, 237] on icon "button" at bounding box center [413, 238] width 6 height 6
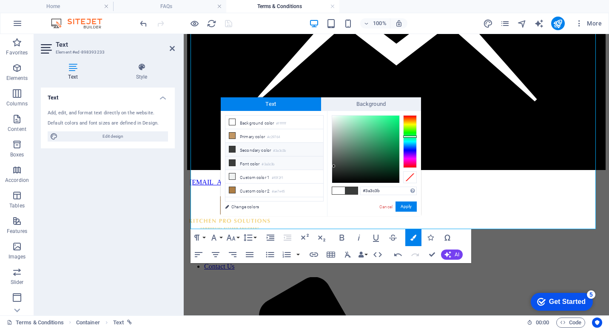
click at [235, 160] on icon at bounding box center [232, 163] width 6 height 6
click at [406, 207] on button "Apply" at bounding box center [405, 207] width 21 height 10
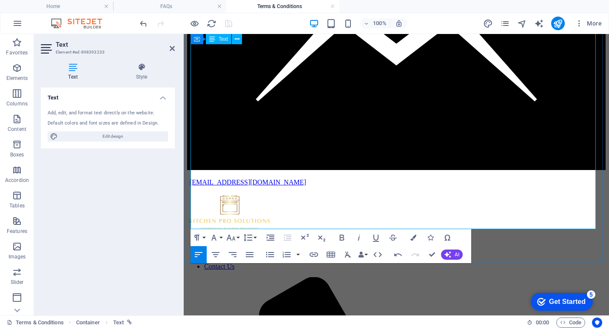
drag, startPoint x: 195, startPoint y: 198, endPoint x: 431, endPoint y: 275, distance: 248.4
click at [413, 237] on icon "button" at bounding box center [413, 238] width 6 height 6
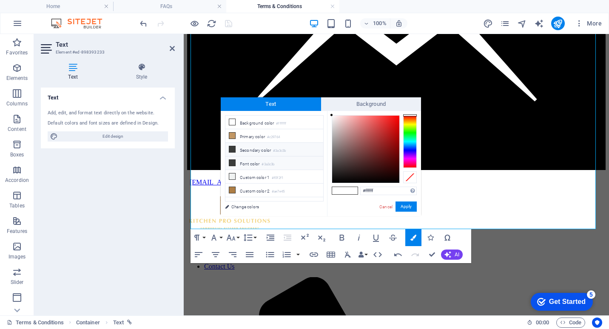
click at [233, 162] on icon at bounding box center [232, 163] width 6 height 6
type input "#3a3c3b"
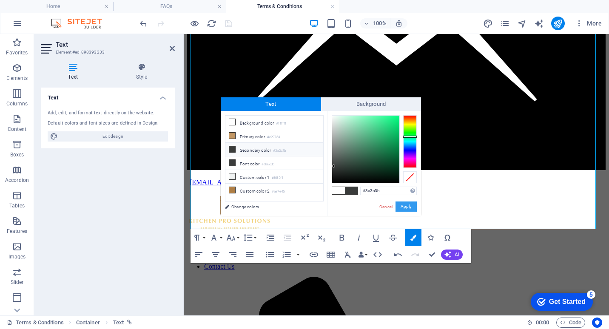
click at [408, 205] on button "Apply" at bounding box center [405, 207] width 21 height 10
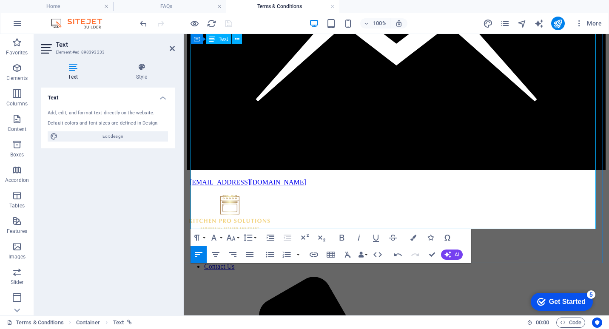
drag, startPoint x: 271, startPoint y: 204, endPoint x: 210, endPoint y: 204, distance: 60.8
click at [342, 233] on icon "button" at bounding box center [342, 238] width 10 height 10
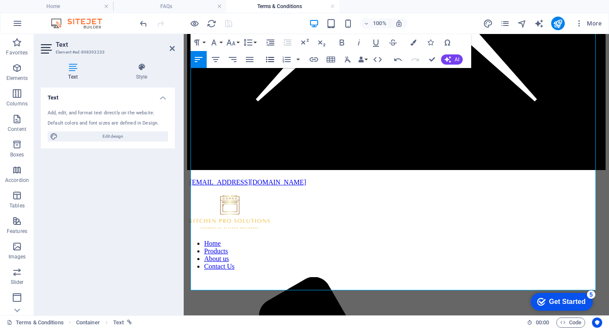
click at [268, 62] on icon "button" at bounding box center [270, 59] width 10 height 10
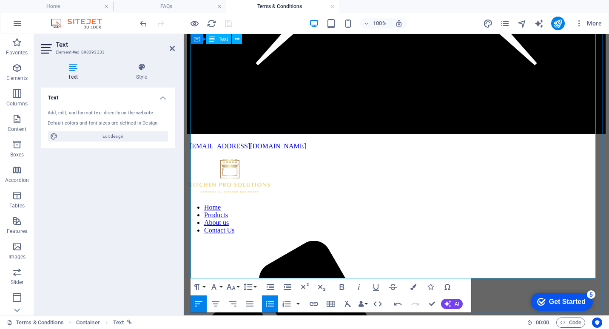
scroll to position [1413, 0]
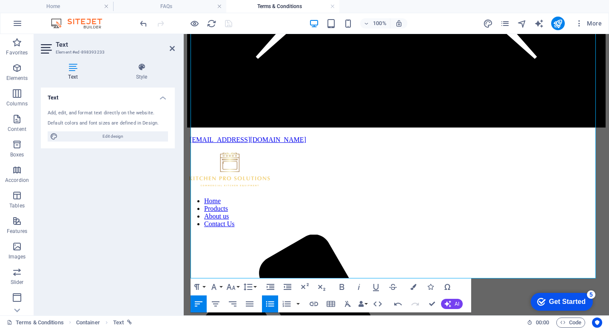
click at [272, 301] on icon "button" at bounding box center [270, 304] width 10 height 10
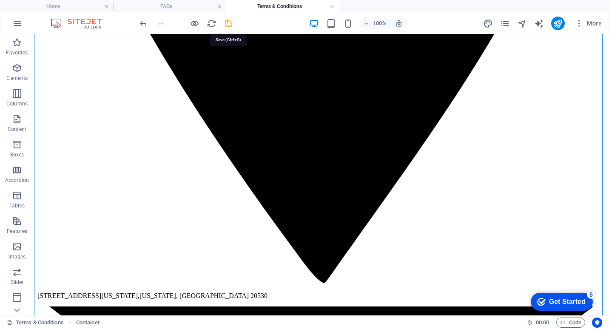
click at [228, 23] on icon "save" at bounding box center [229, 24] width 10 height 10
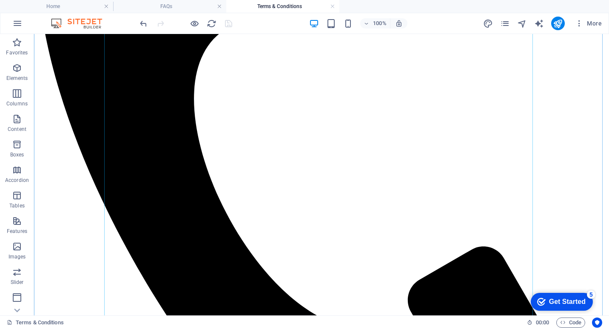
scroll to position [269, 0]
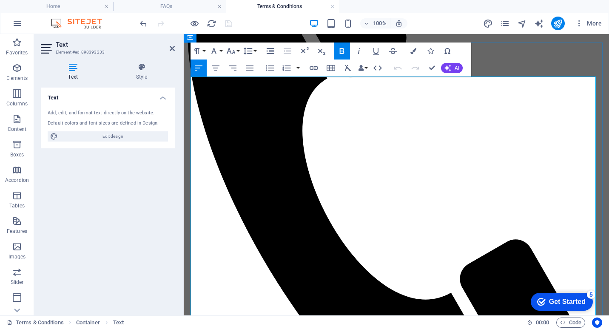
scroll to position [223, 0]
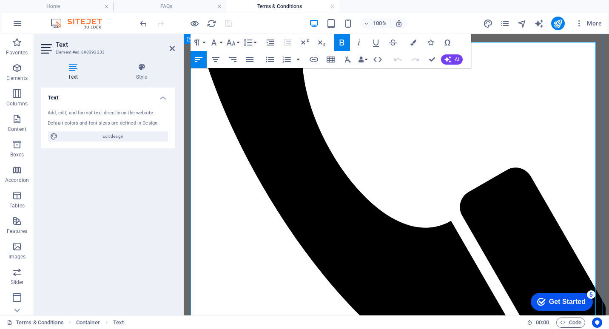
drag, startPoint x: 389, startPoint y: 210, endPoint x: 188, endPoint y: 208, distance: 200.2
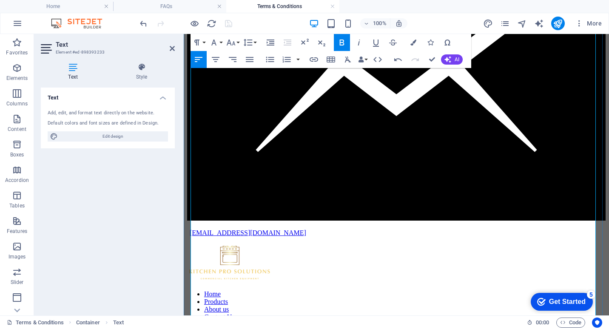
scroll to position [1590, 0]
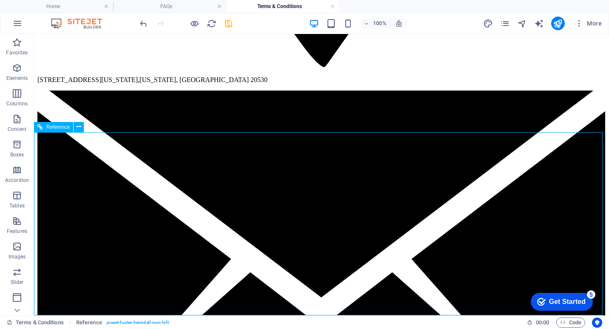
scroll to position [1551, 0]
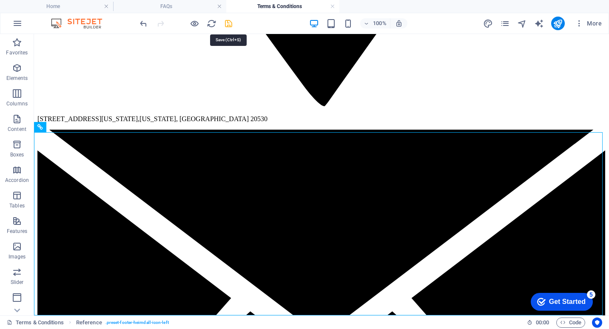
click at [231, 24] on icon "save" at bounding box center [229, 24] width 10 height 10
